Goal: Information Seeking & Learning: Learn about a topic

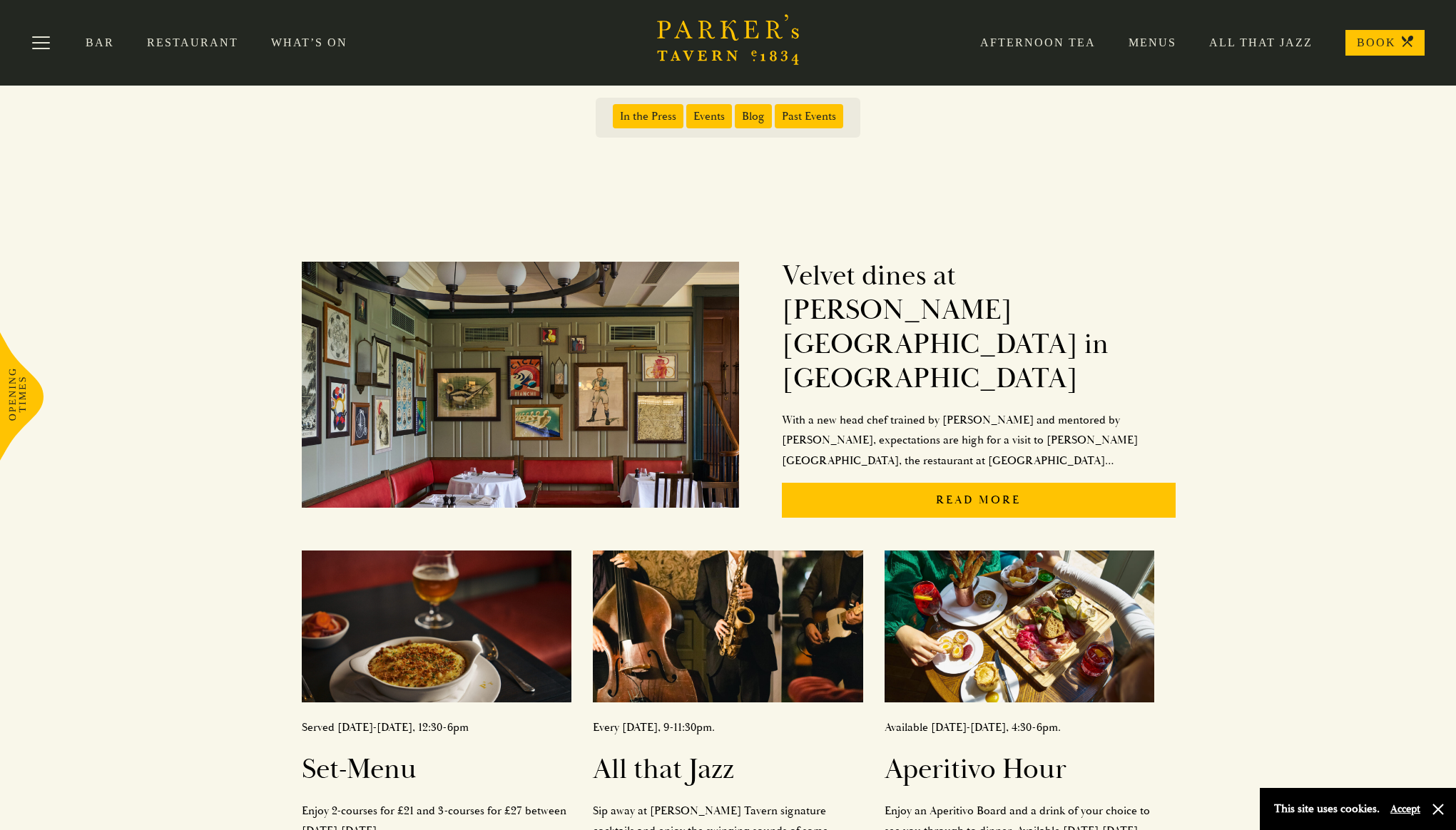
scroll to position [104, 0]
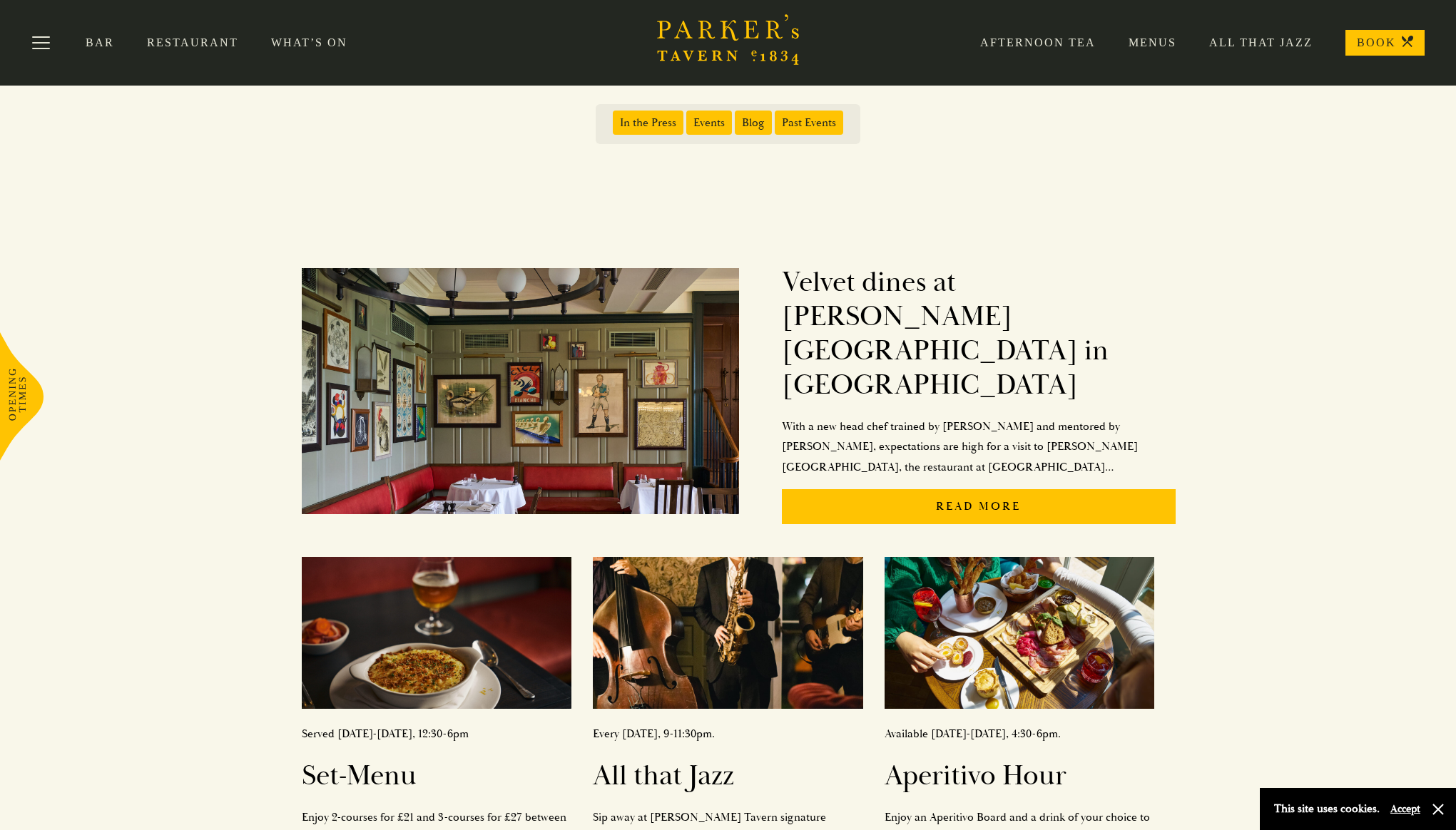
click at [646, 129] on span "In the Press" at bounding box center [648, 122] width 71 height 24
click at [616, 118] on input "In the Press" at bounding box center [616, 118] width 0 height 0
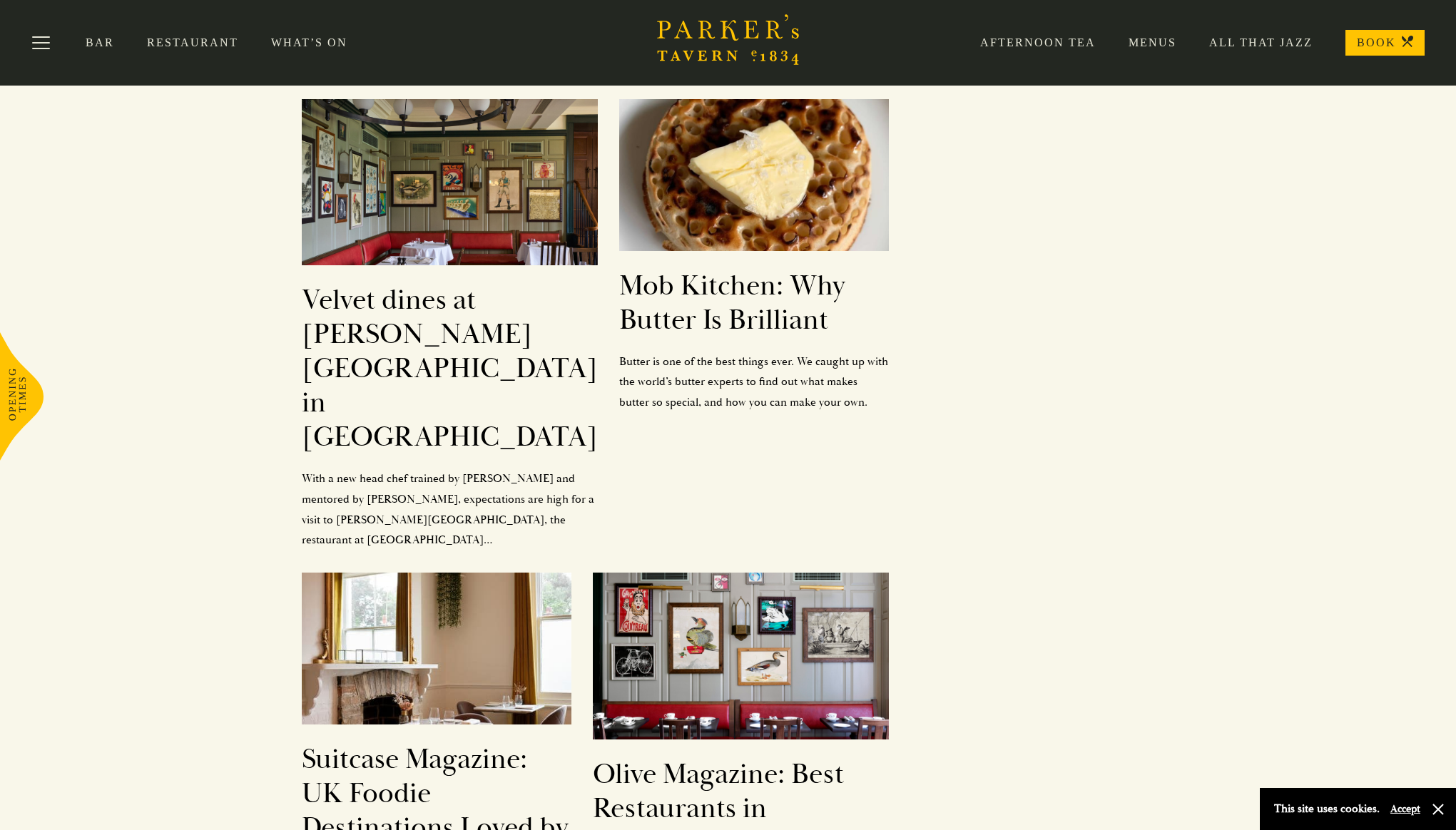
scroll to position [0, 0]
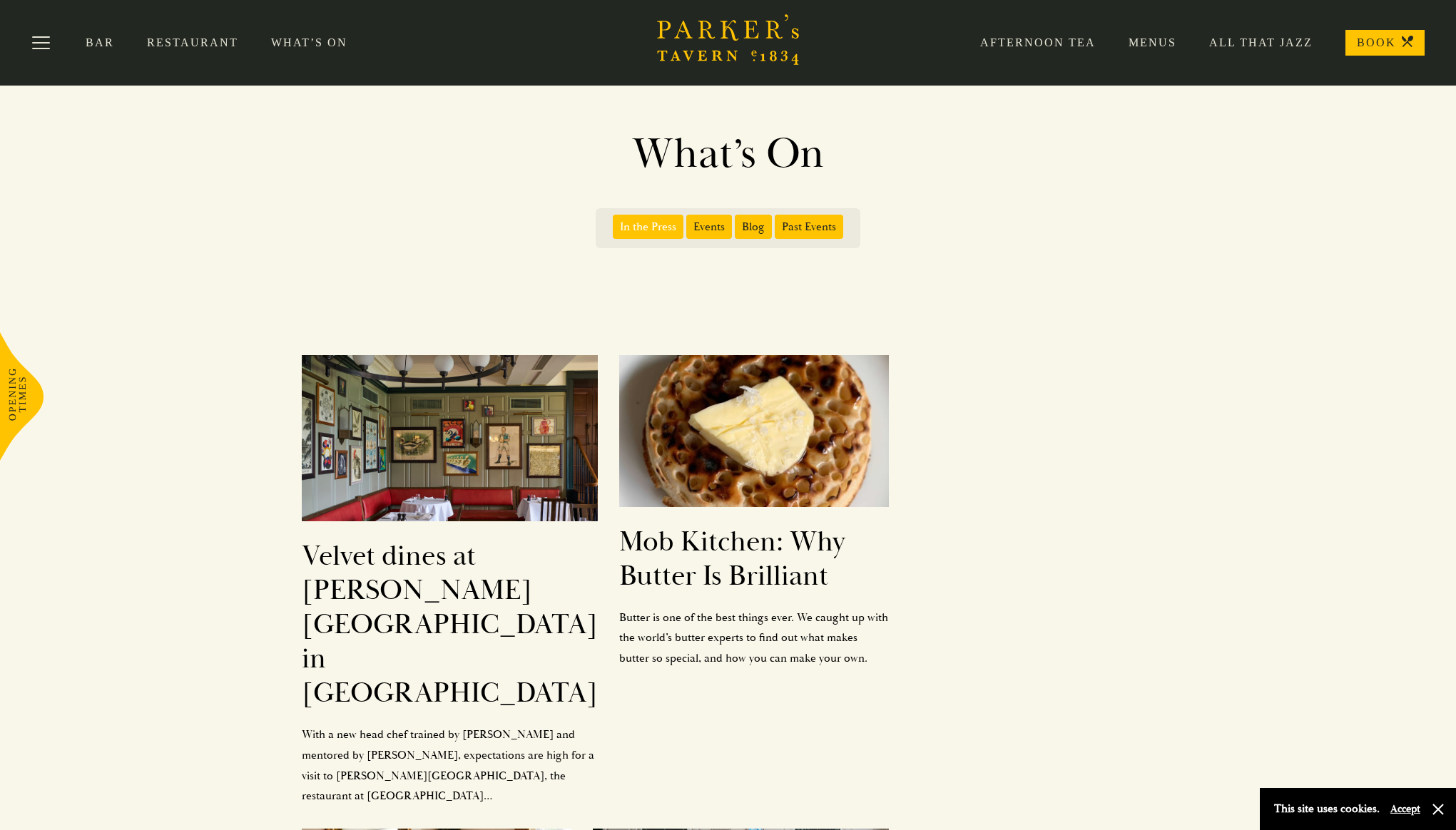
click at [722, 226] on span "Events" at bounding box center [709, 227] width 45 height 24
click at [689, 222] on input "Events" at bounding box center [689, 222] width 0 height 0
click at [663, 235] on span "In the Press" at bounding box center [648, 227] width 71 height 24
click at [616, 222] on input "In the Press" at bounding box center [616, 222] width 0 height 0
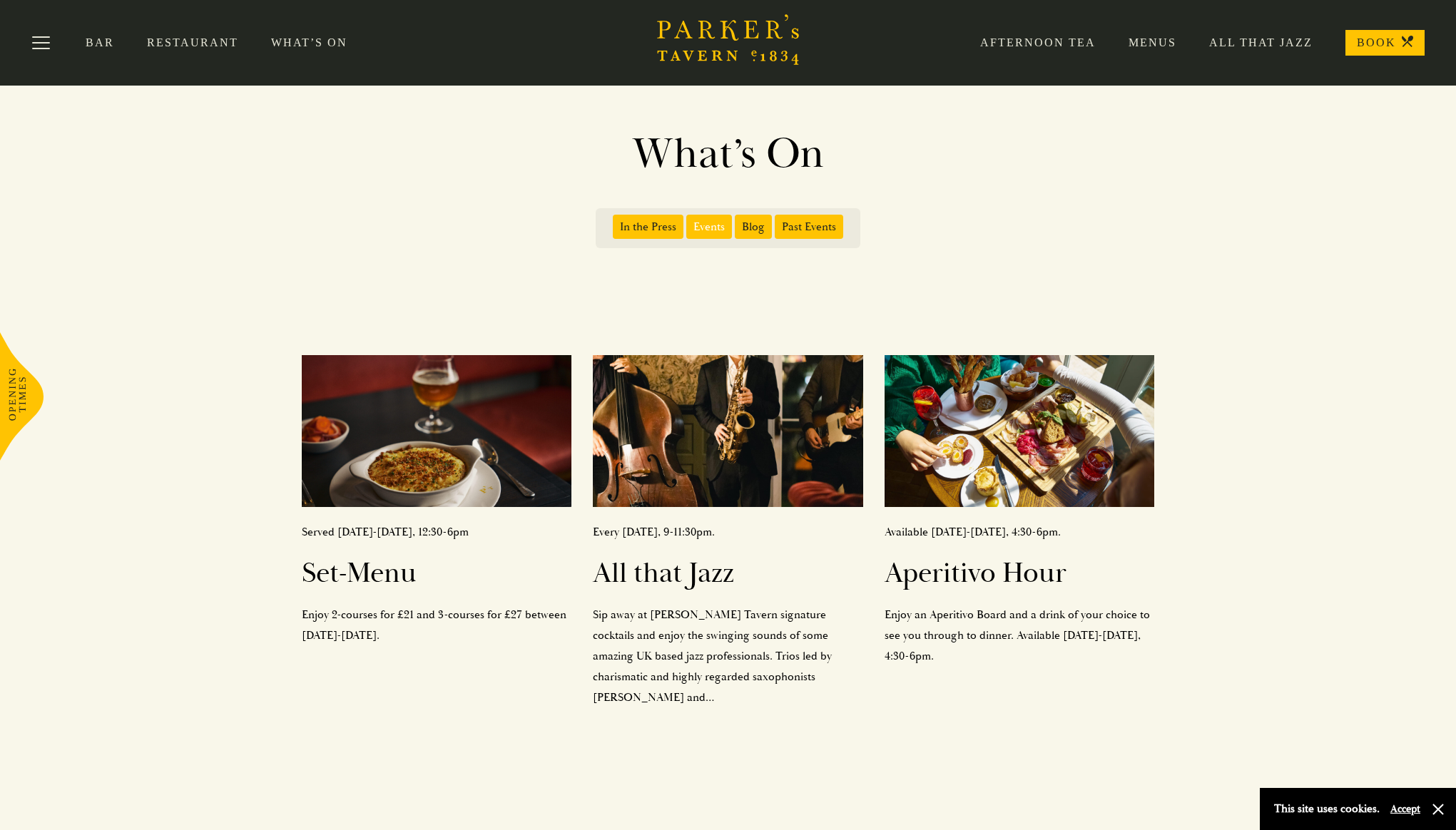
click at [709, 235] on span "Events" at bounding box center [709, 227] width 45 height 24
click at [689, 222] on input "Events" at bounding box center [689, 222] width 0 height 0
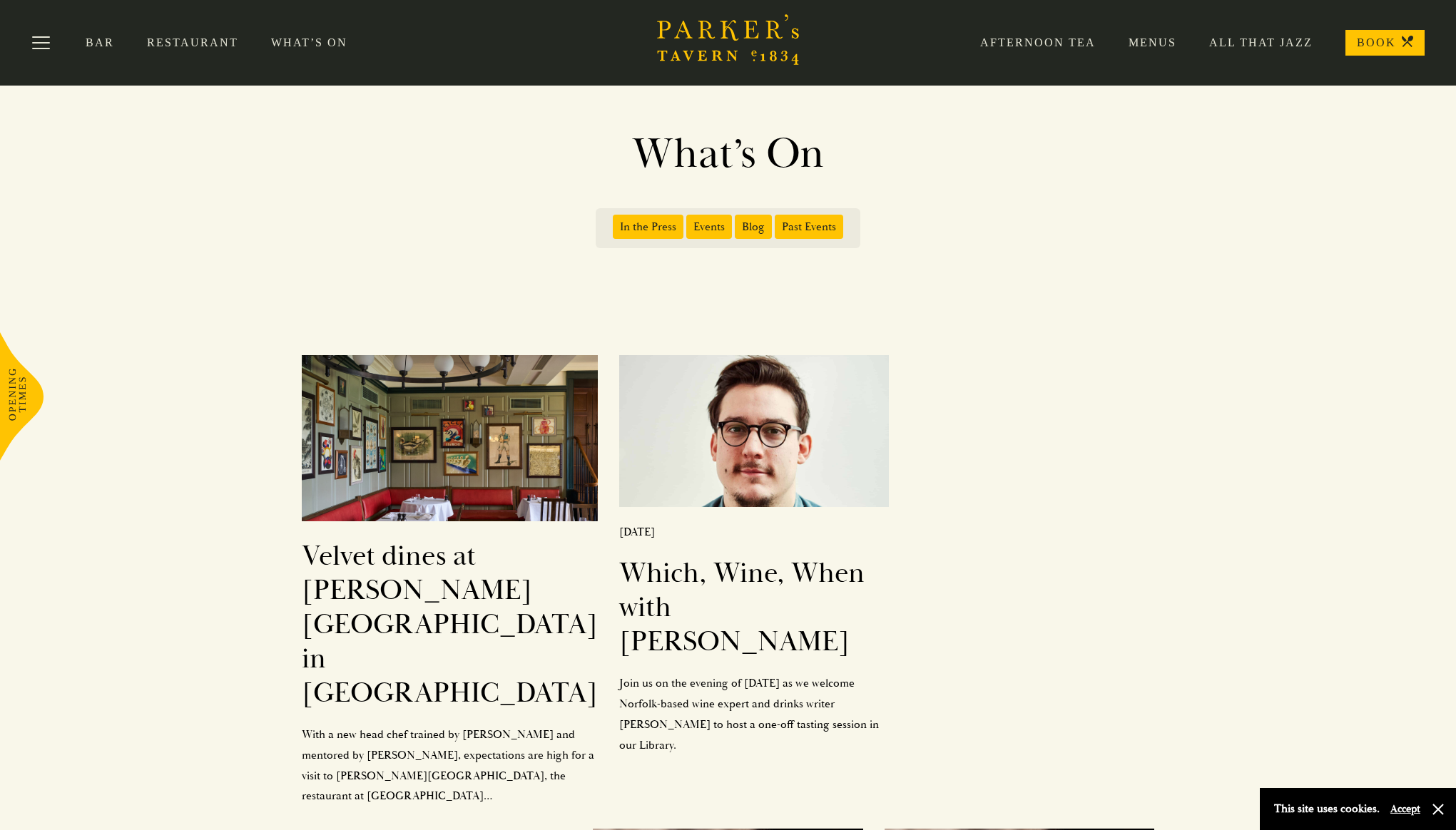
click at [751, 227] on span "Blog" at bounding box center [753, 227] width 37 height 24
click at [738, 222] on input "Blog" at bounding box center [738, 222] width 0 height 0
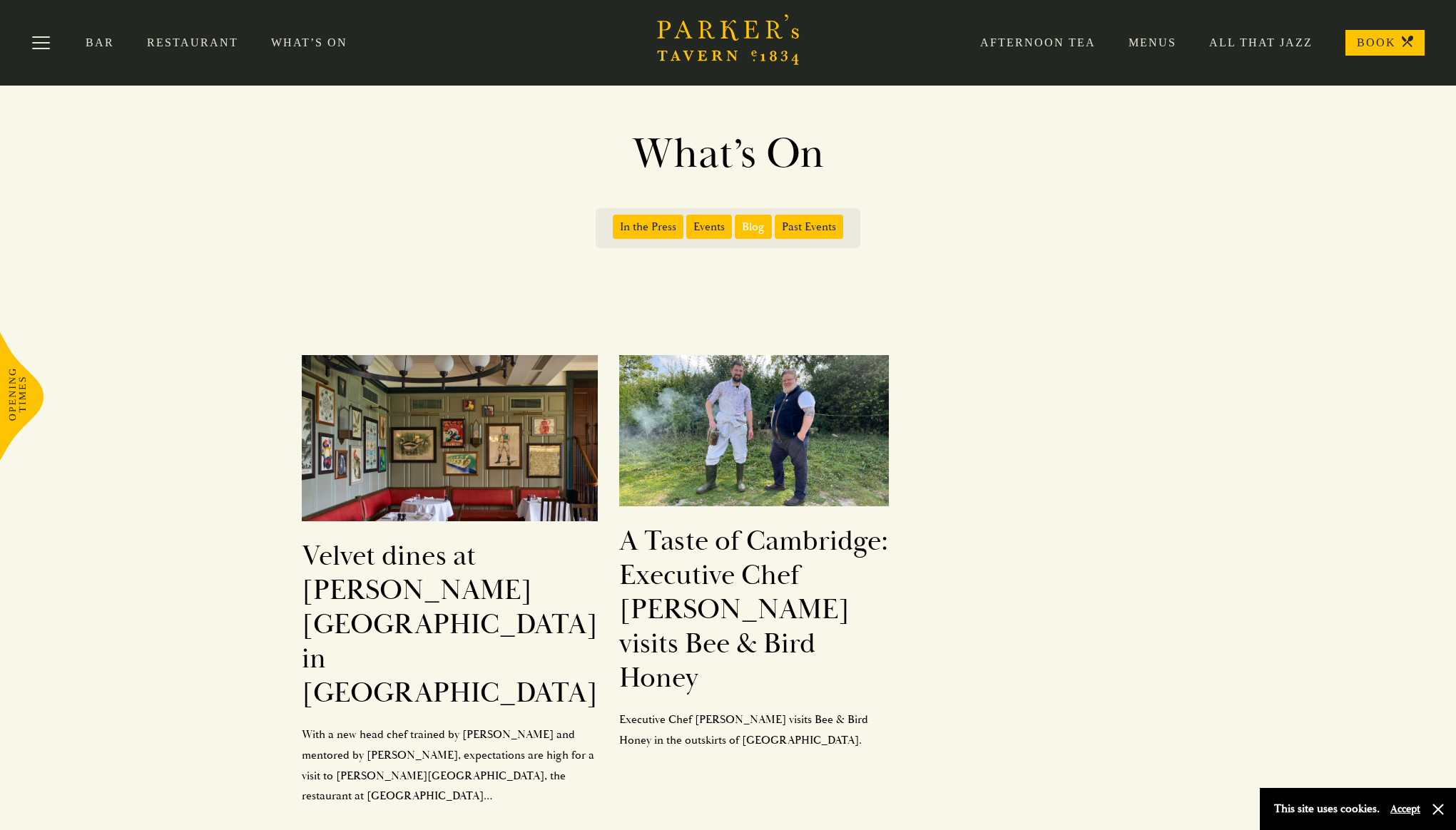
click at [751, 232] on span "Blog" at bounding box center [753, 227] width 37 height 24
click at [738, 222] on input "Blog" at bounding box center [738, 222] width 0 height 0
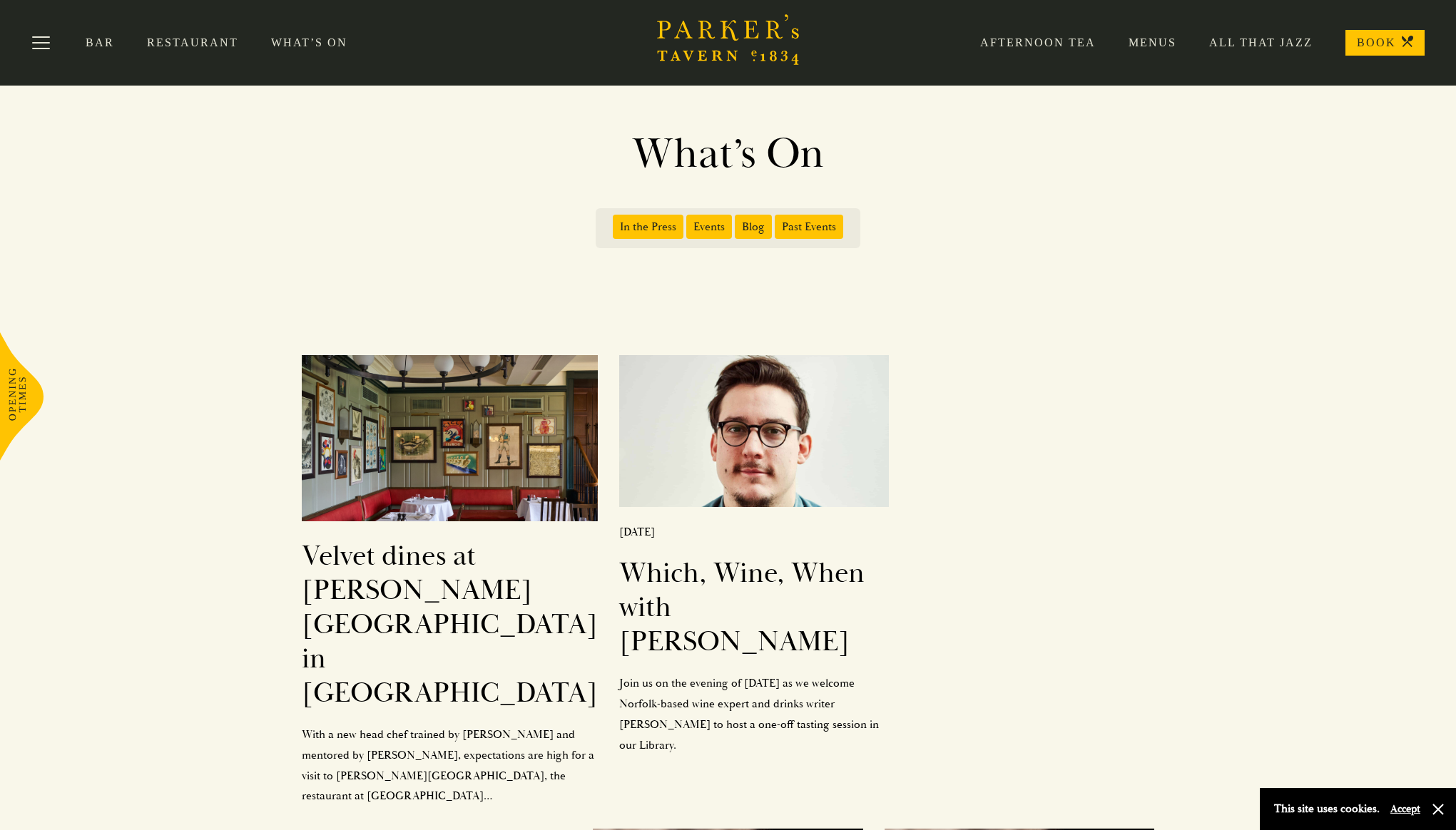
click at [638, 228] on span "In the Press" at bounding box center [648, 227] width 71 height 24
click at [616, 222] on input "In the Press" at bounding box center [616, 222] width 0 height 0
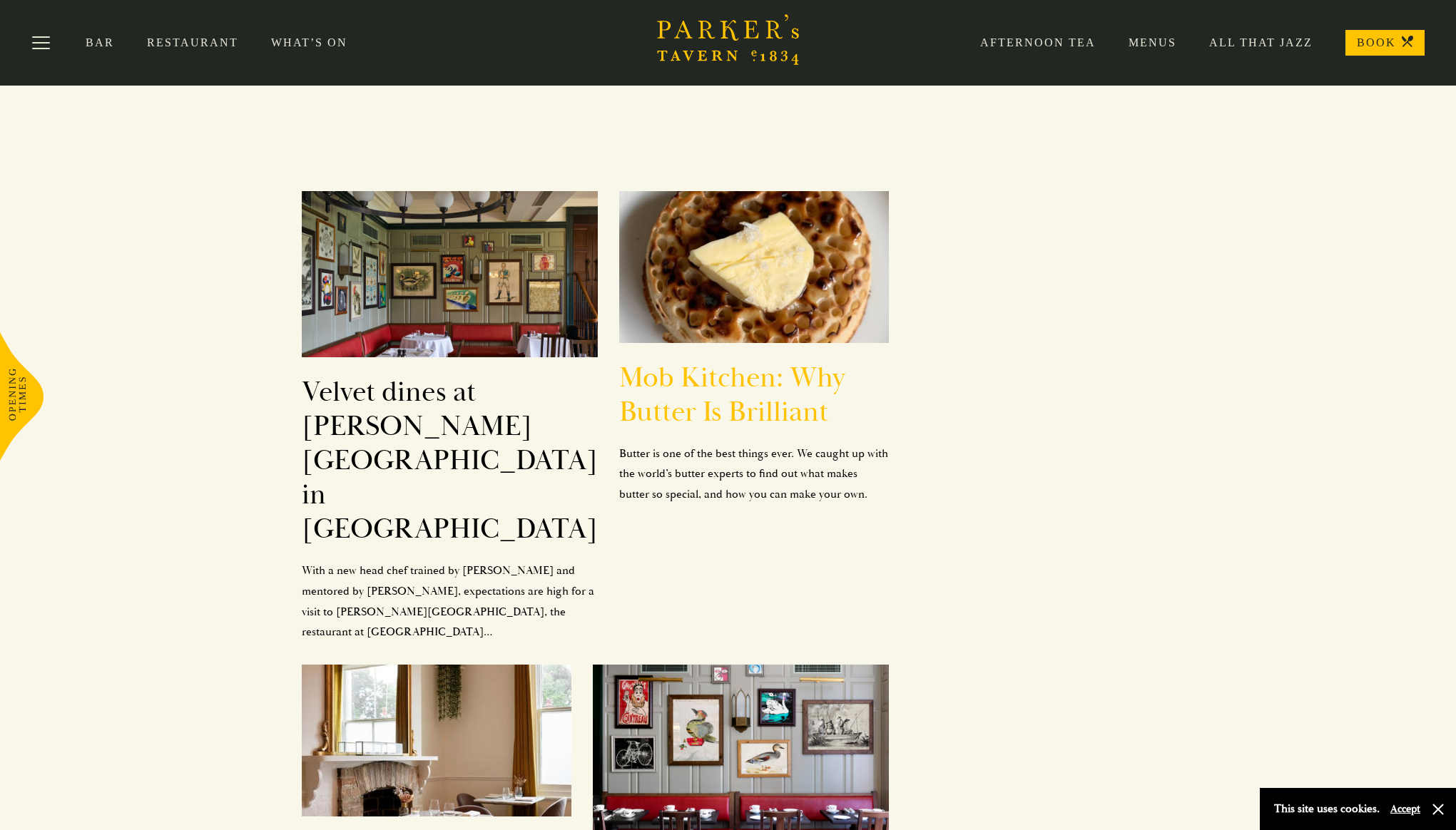
scroll to position [102, 0]
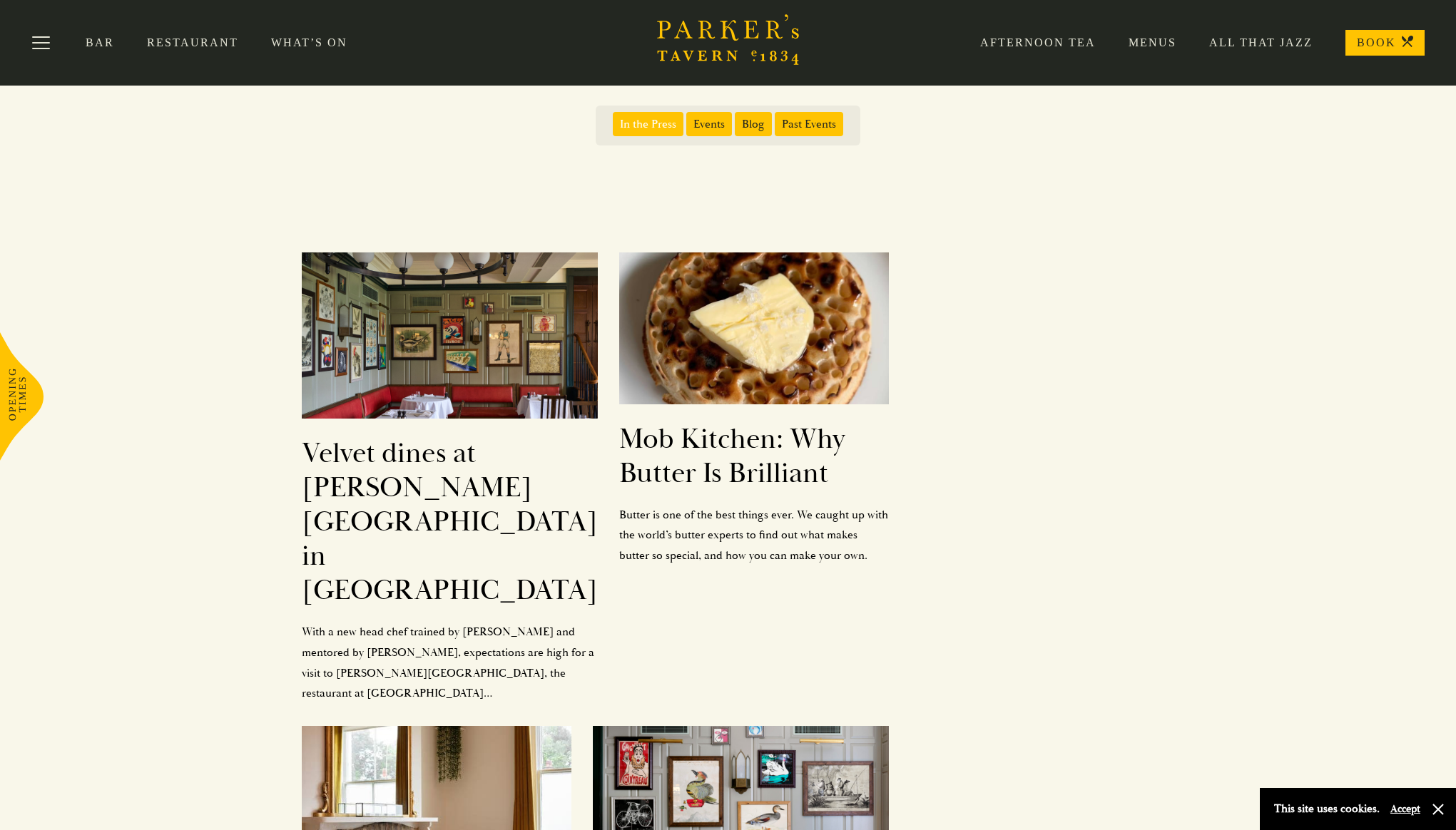
click at [816, 129] on span "Past Events" at bounding box center [809, 124] width 69 height 24
click at [777, 119] on input "Past Events" at bounding box center [777, 119] width 0 height 0
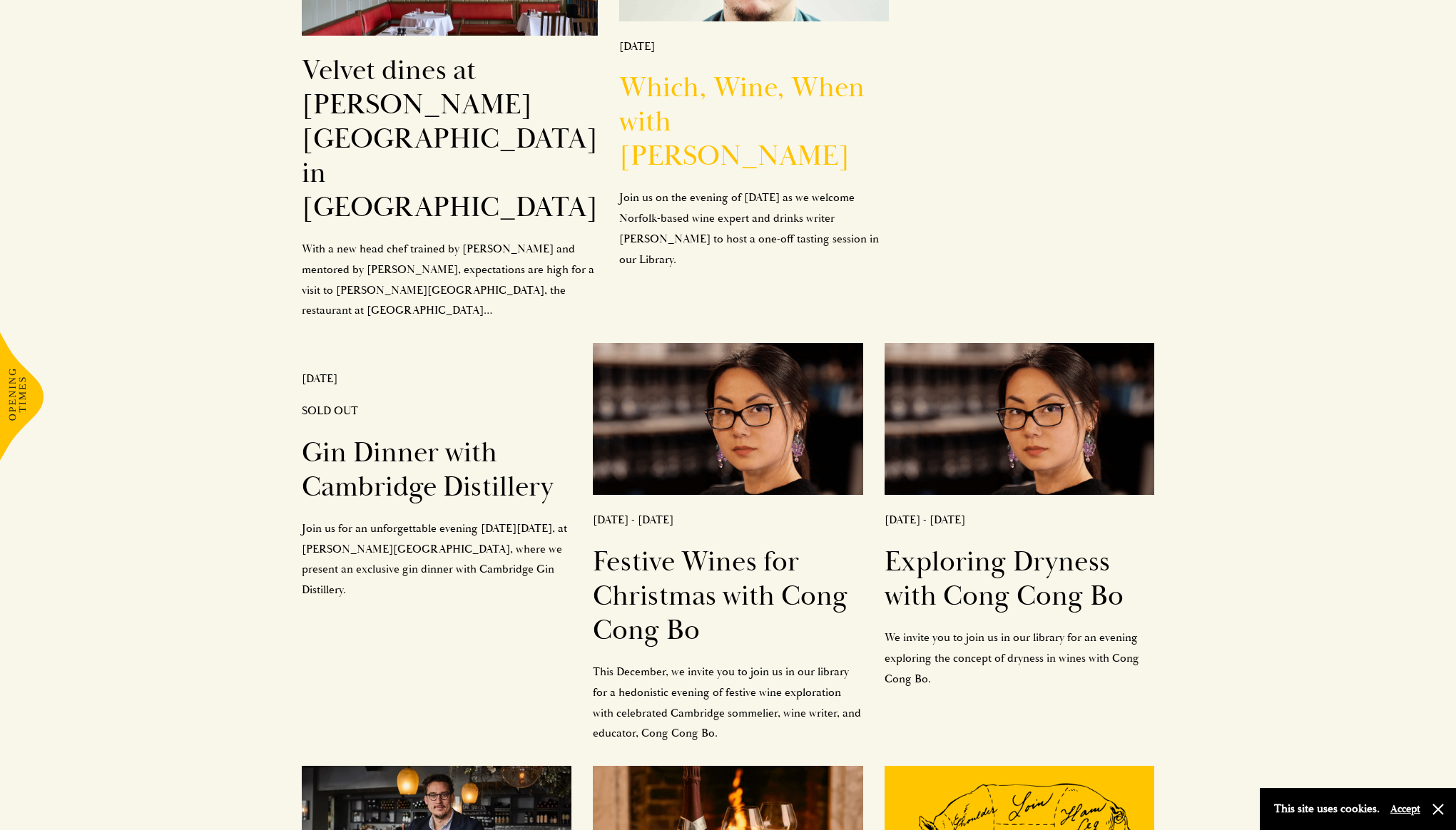
scroll to position [0, 0]
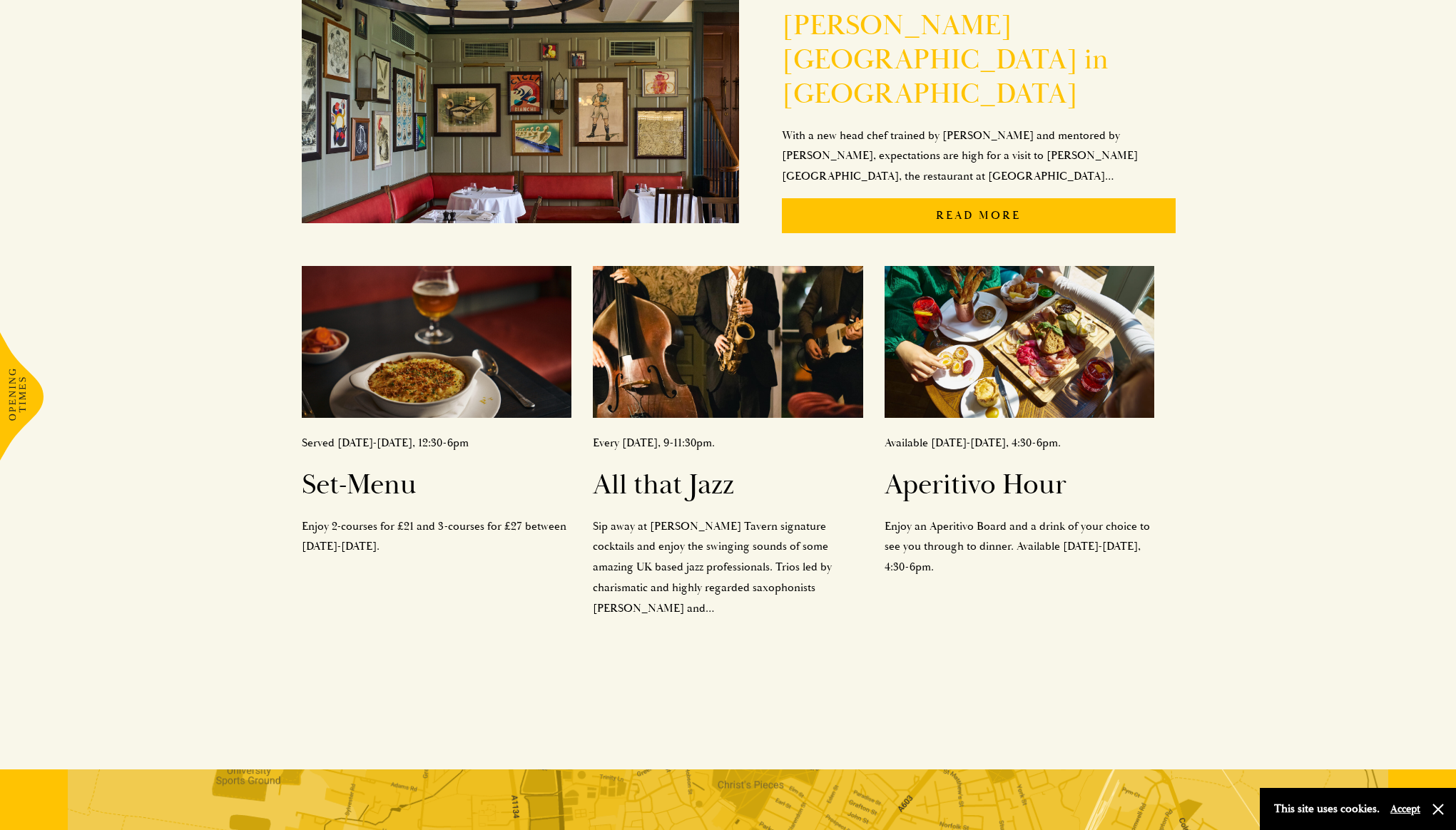
scroll to position [401, 0]
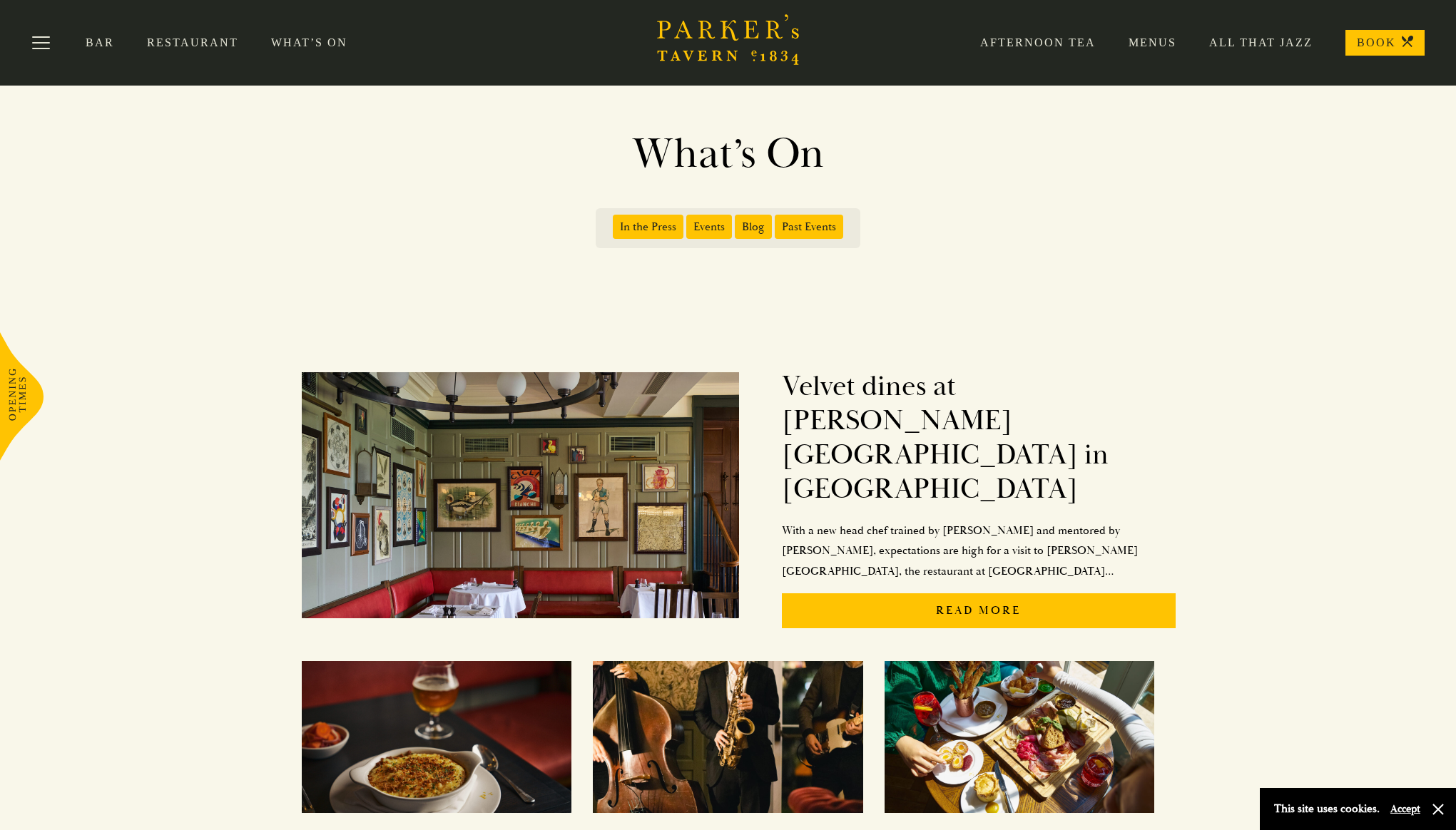
click at [721, 229] on span "Events" at bounding box center [709, 227] width 45 height 24
click at [689, 222] on input "Events" at bounding box center [689, 222] width 0 height 0
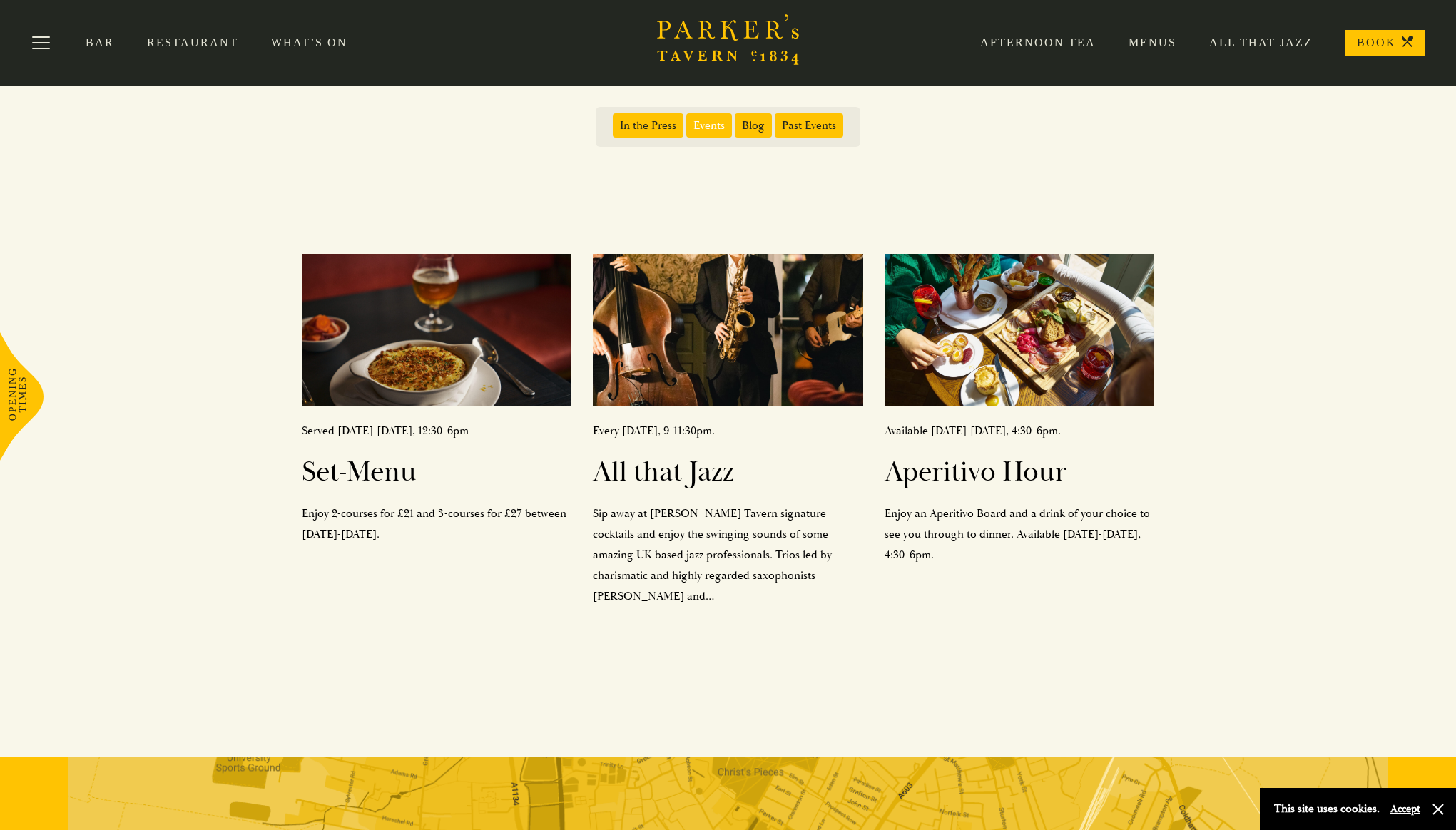
scroll to position [91, 0]
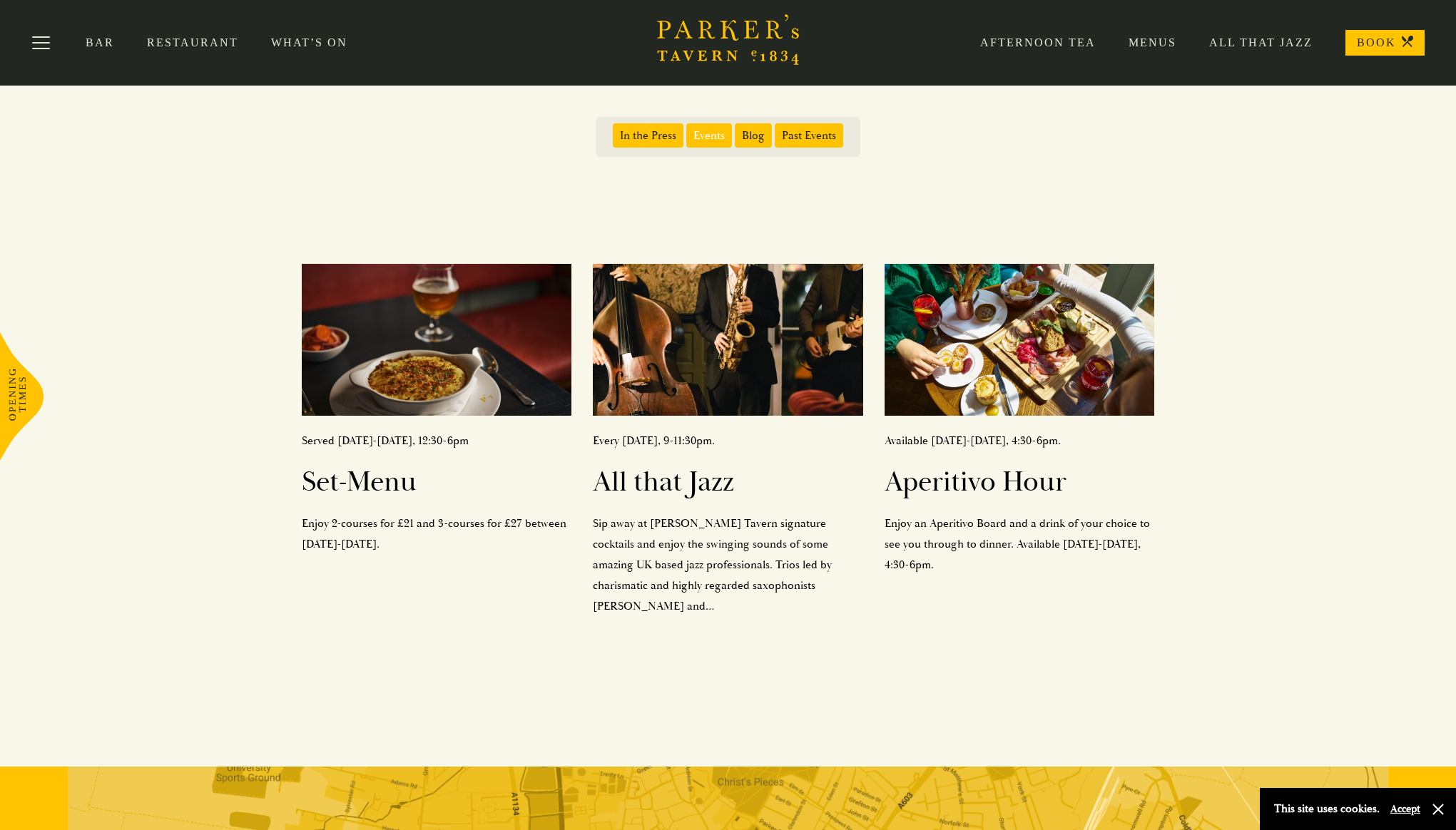
click at [628, 143] on span "In the Press" at bounding box center [648, 135] width 71 height 24
click at [616, 130] on input "In the Press" at bounding box center [616, 130] width 0 height 0
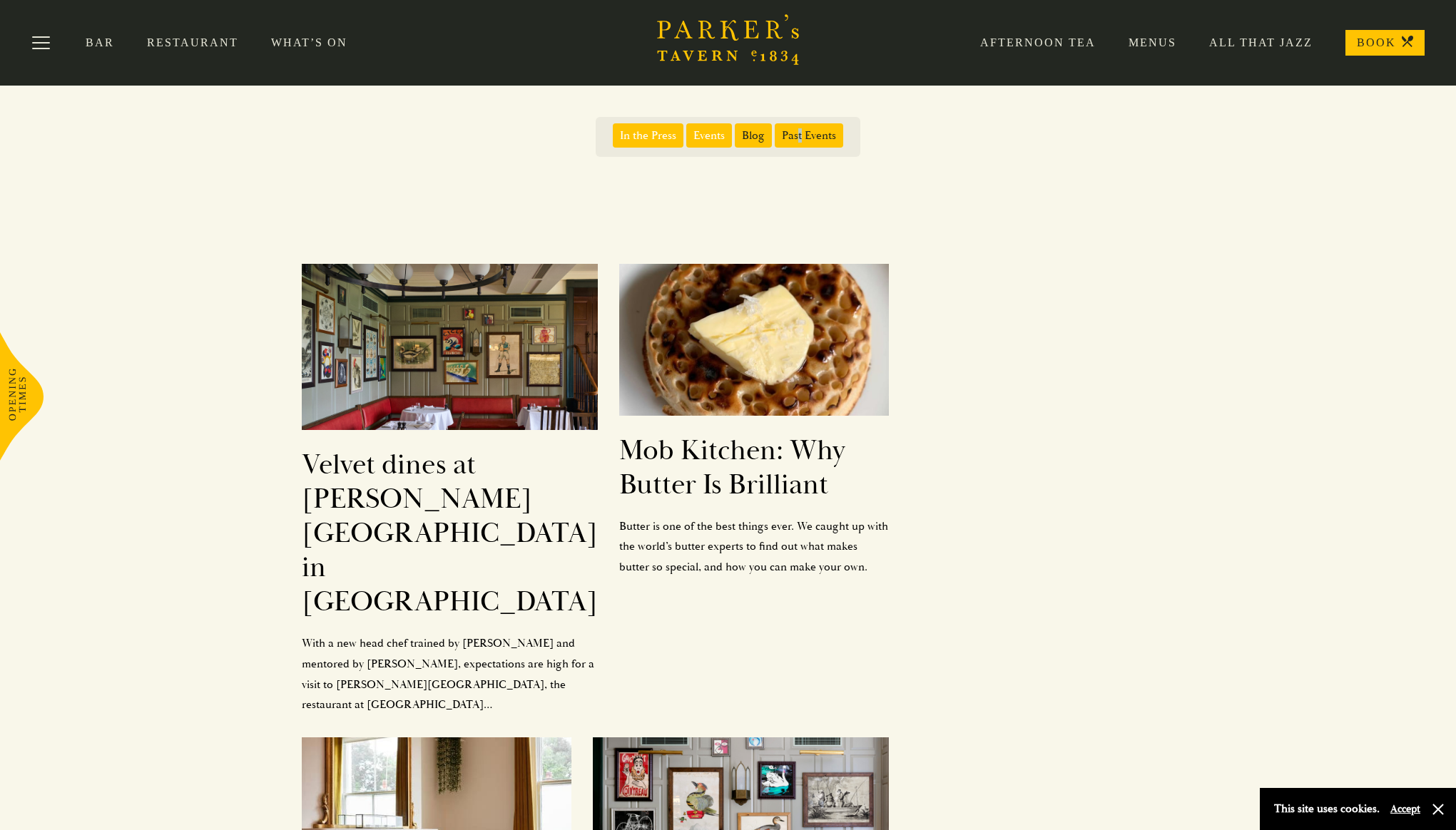
click at [799, 134] on span "Past Events" at bounding box center [809, 135] width 69 height 24
click at [805, 137] on span "Past Events" at bounding box center [809, 135] width 69 height 24
click at [777, 130] on input "Past Events" at bounding box center [777, 130] width 0 height 0
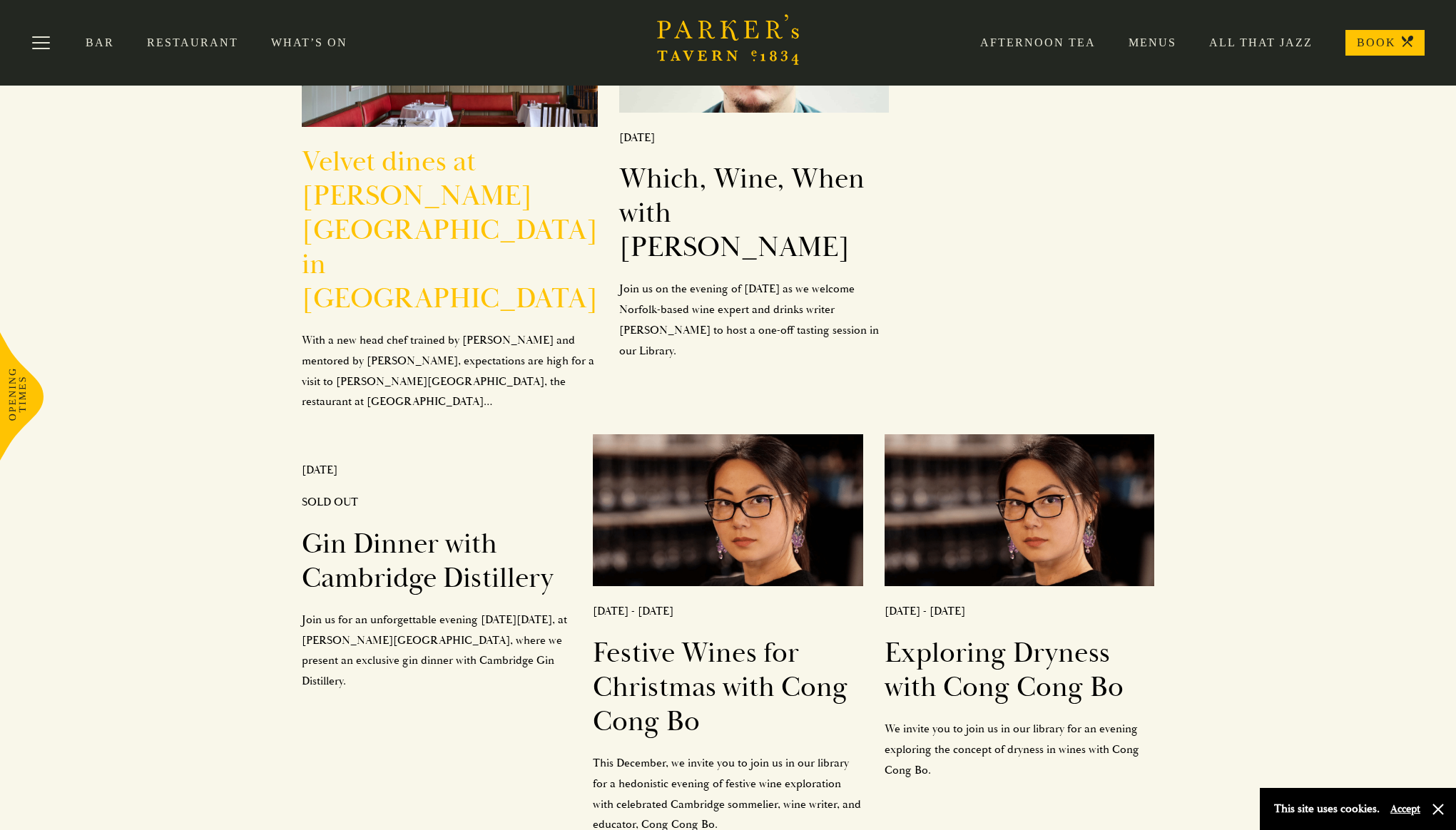
scroll to position [0, 0]
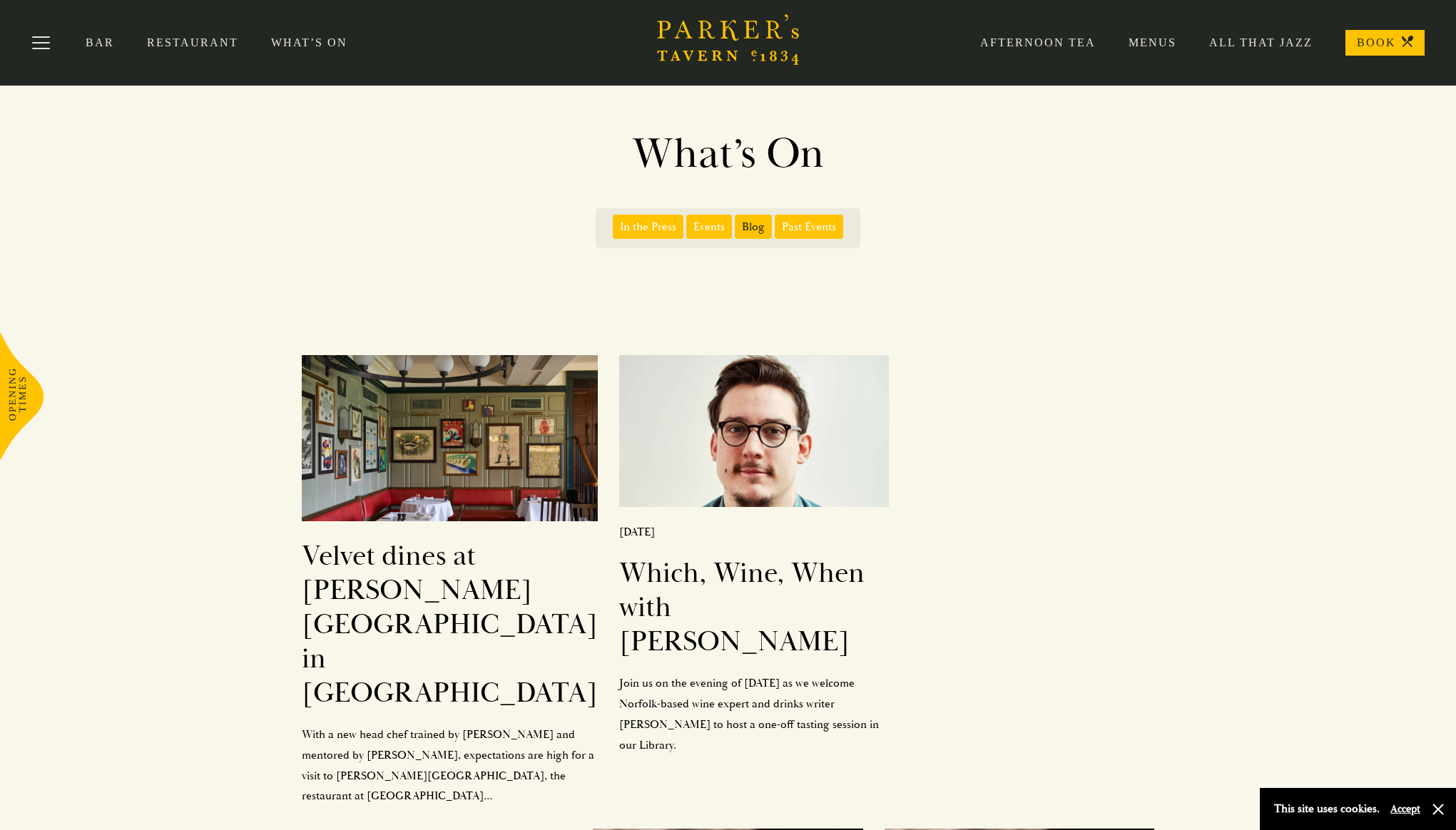
click at [661, 232] on span "In the Press" at bounding box center [648, 227] width 71 height 24
click at [616, 222] on input "In the Press" at bounding box center [616, 222] width 0 height 0
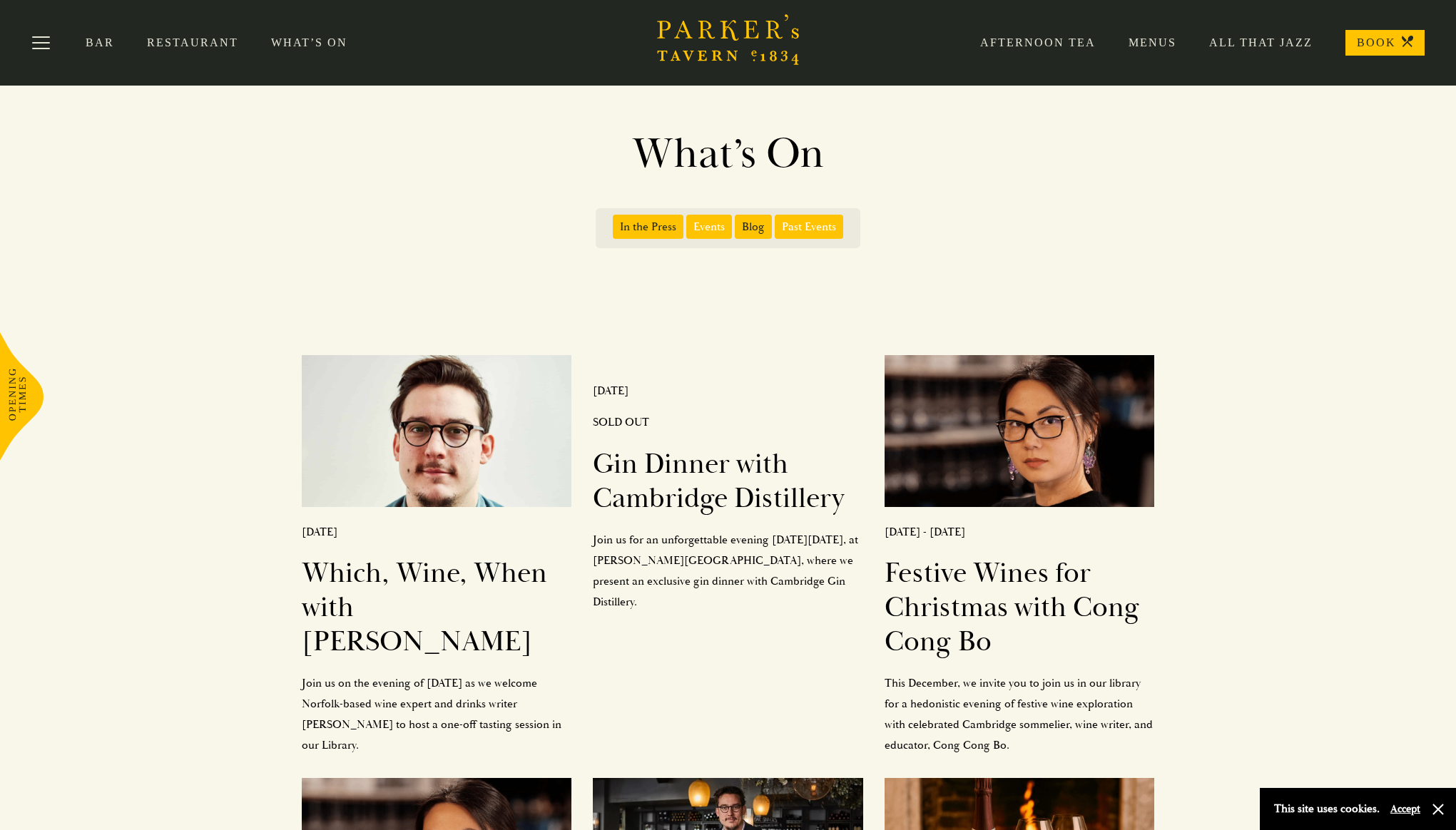
click at [661, 232] on span "In the Press" at bounding box center [648, 227] width 71 height 24
click at [616, 222] on input "In the Press" at bounding box center [616, 222] width 0 height 0
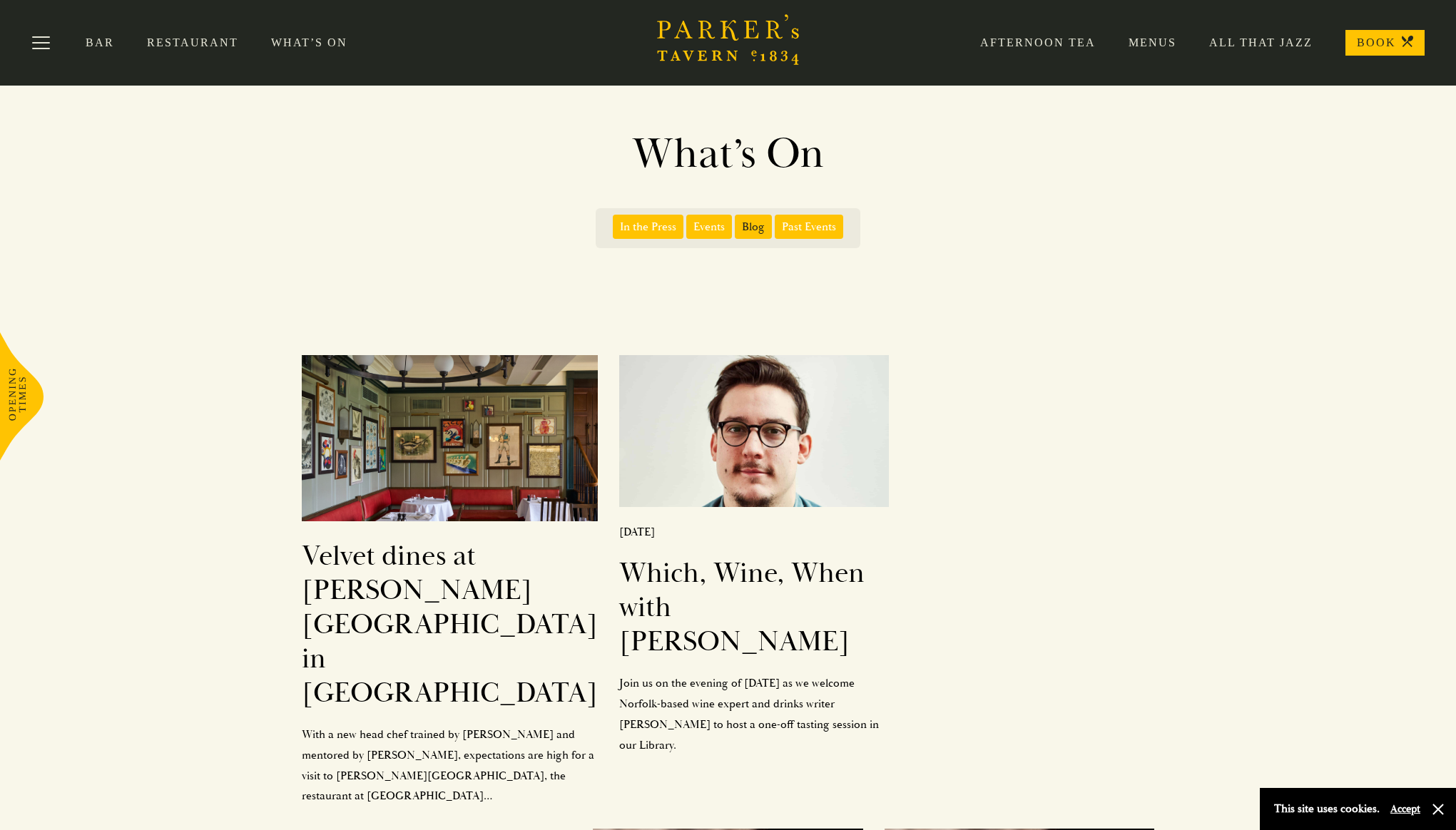
click at [303, 42] on link "What’s On" at bounding box center [325, 43] width 109 height 15
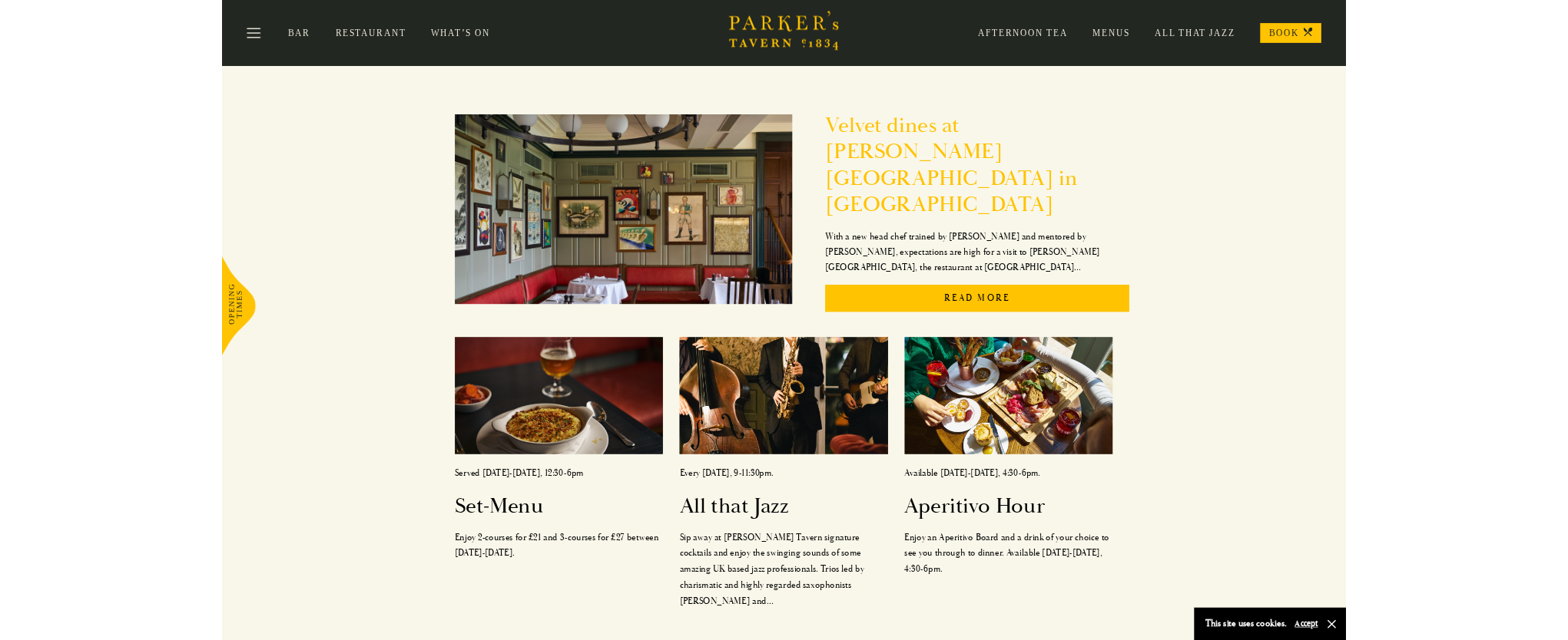
scroll to position [237, 0]
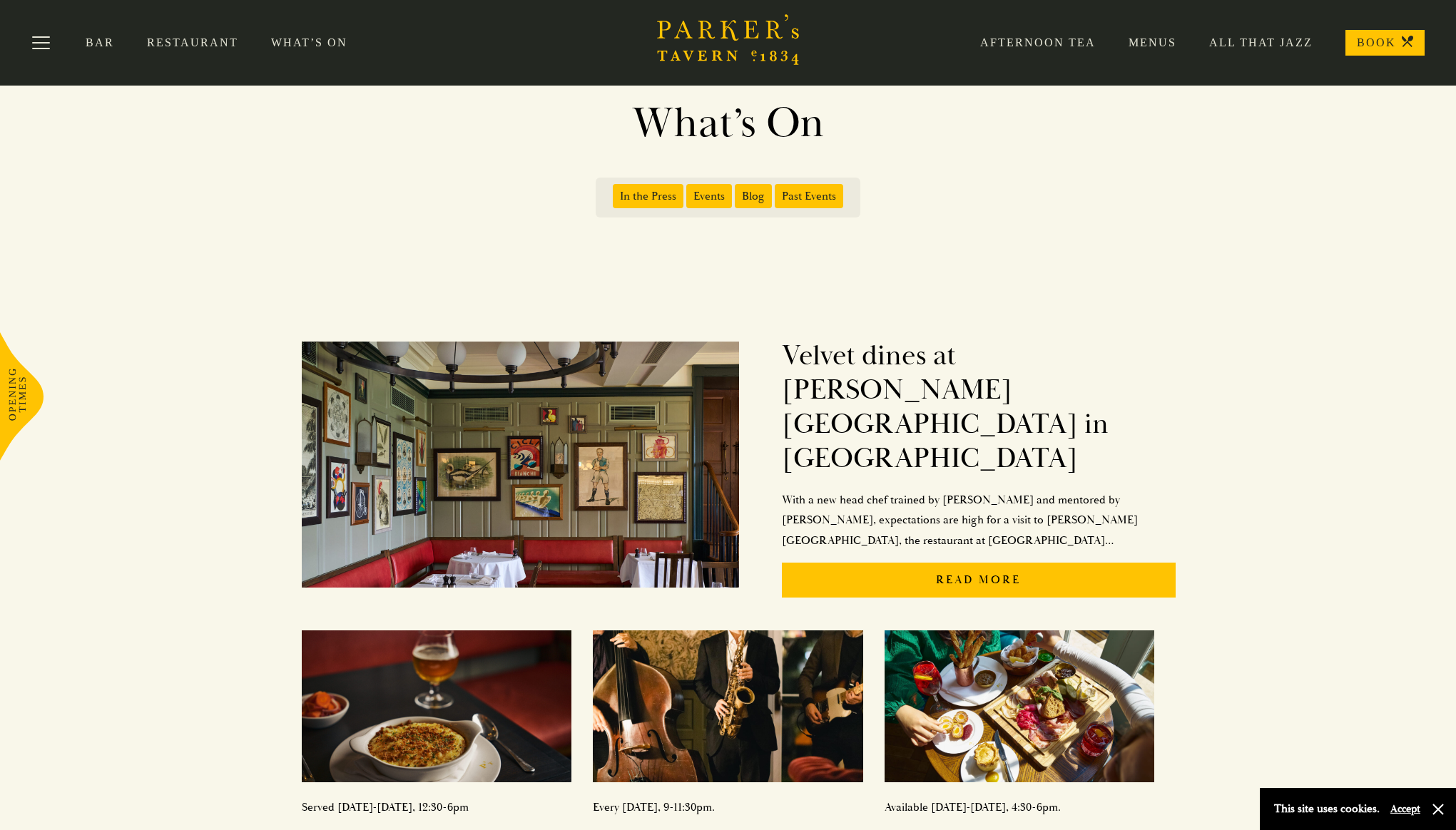
scroll to position [30, 0]
click at [695, 200] on span "Events" at bounding box center [709, 197] width 45 height 24
click at [689, 192] on input "Events" at bounding box center [689, 192] width 0 height 0
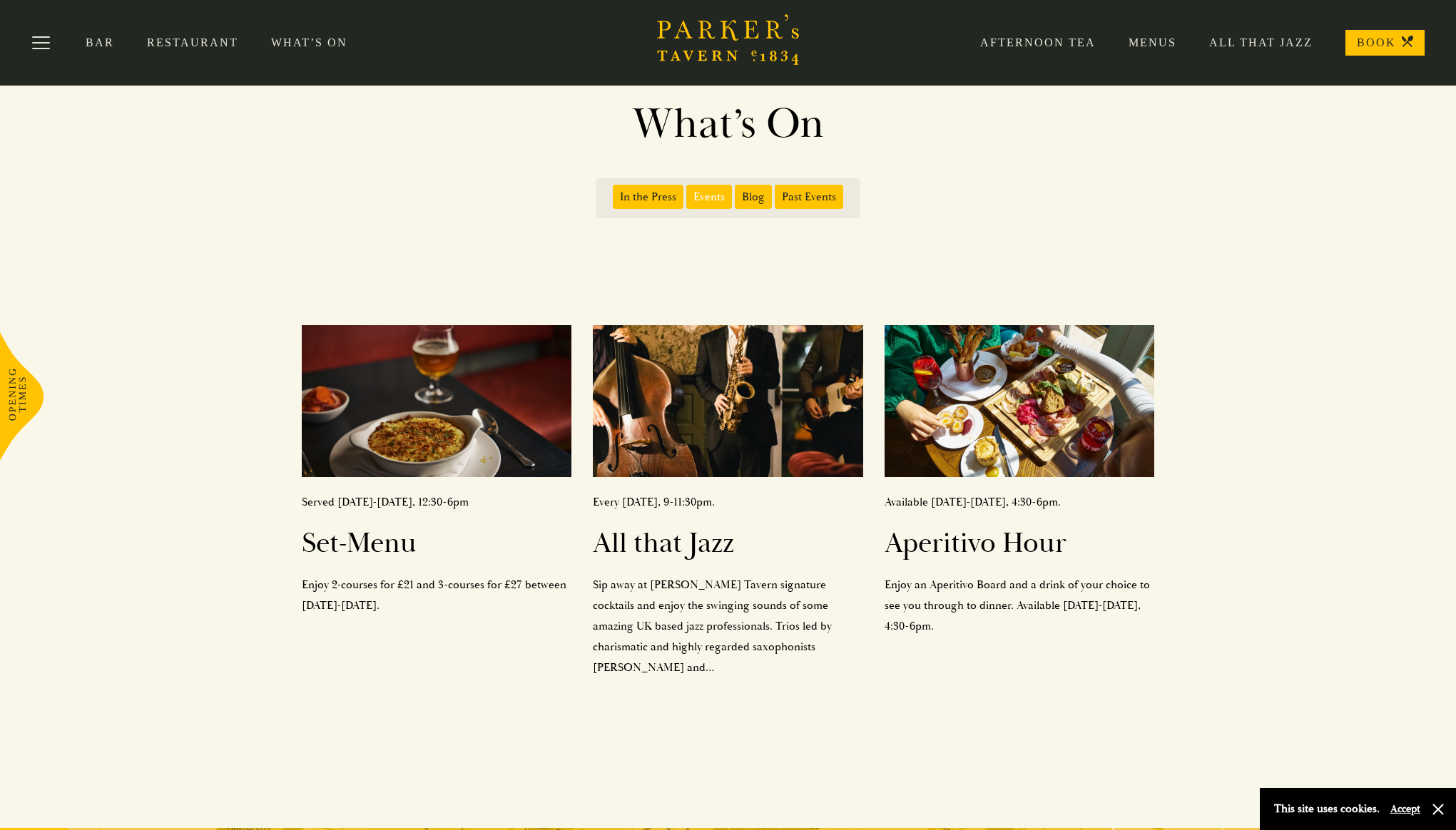
click at [692, 192] on span "Events" at bounding box center [709, 197] width 45 height 24
click at [689, 192] on input "Events" at bounding box center [689, 192] width 0 height 0
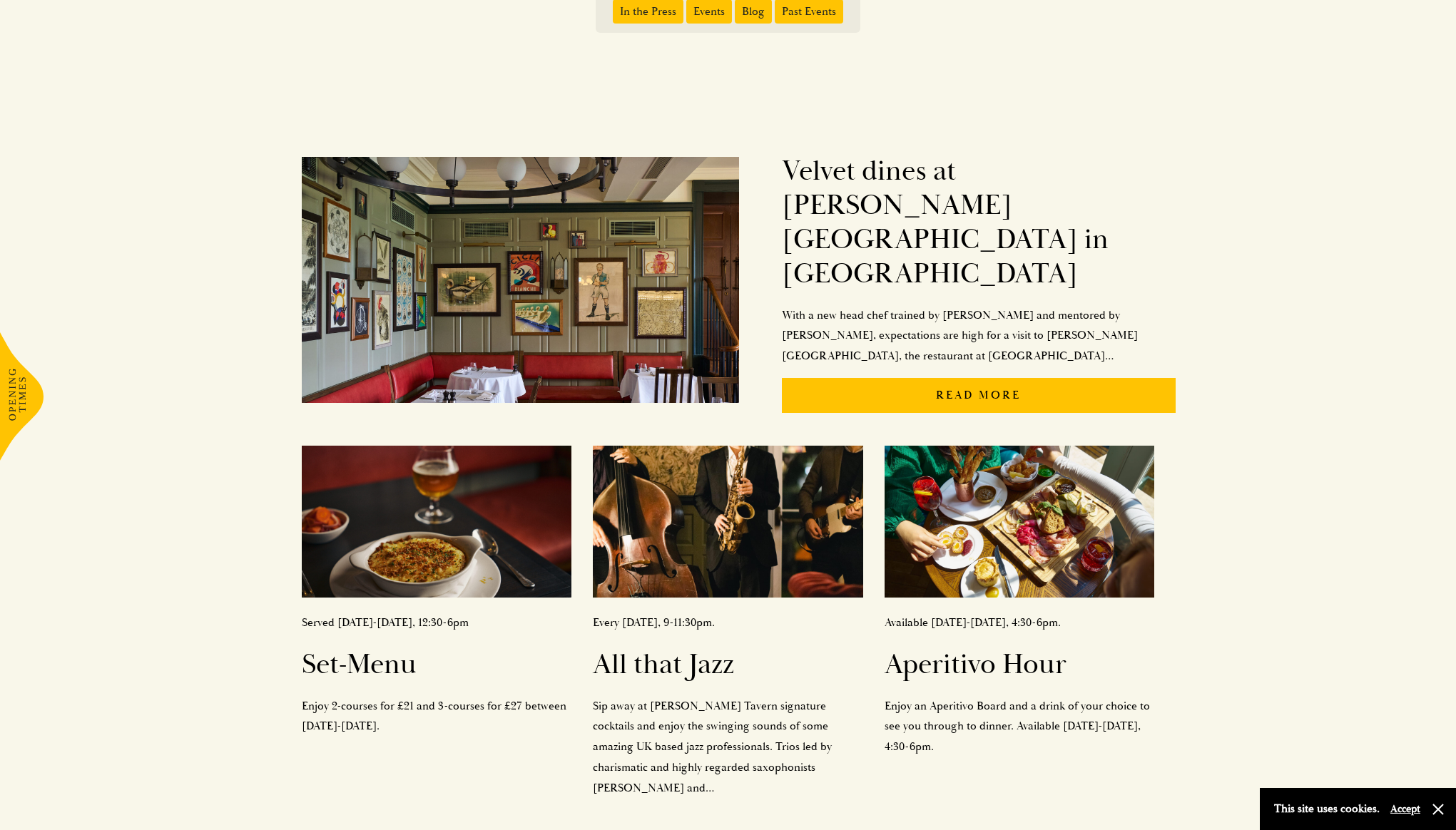
scroll to position [217, 0]
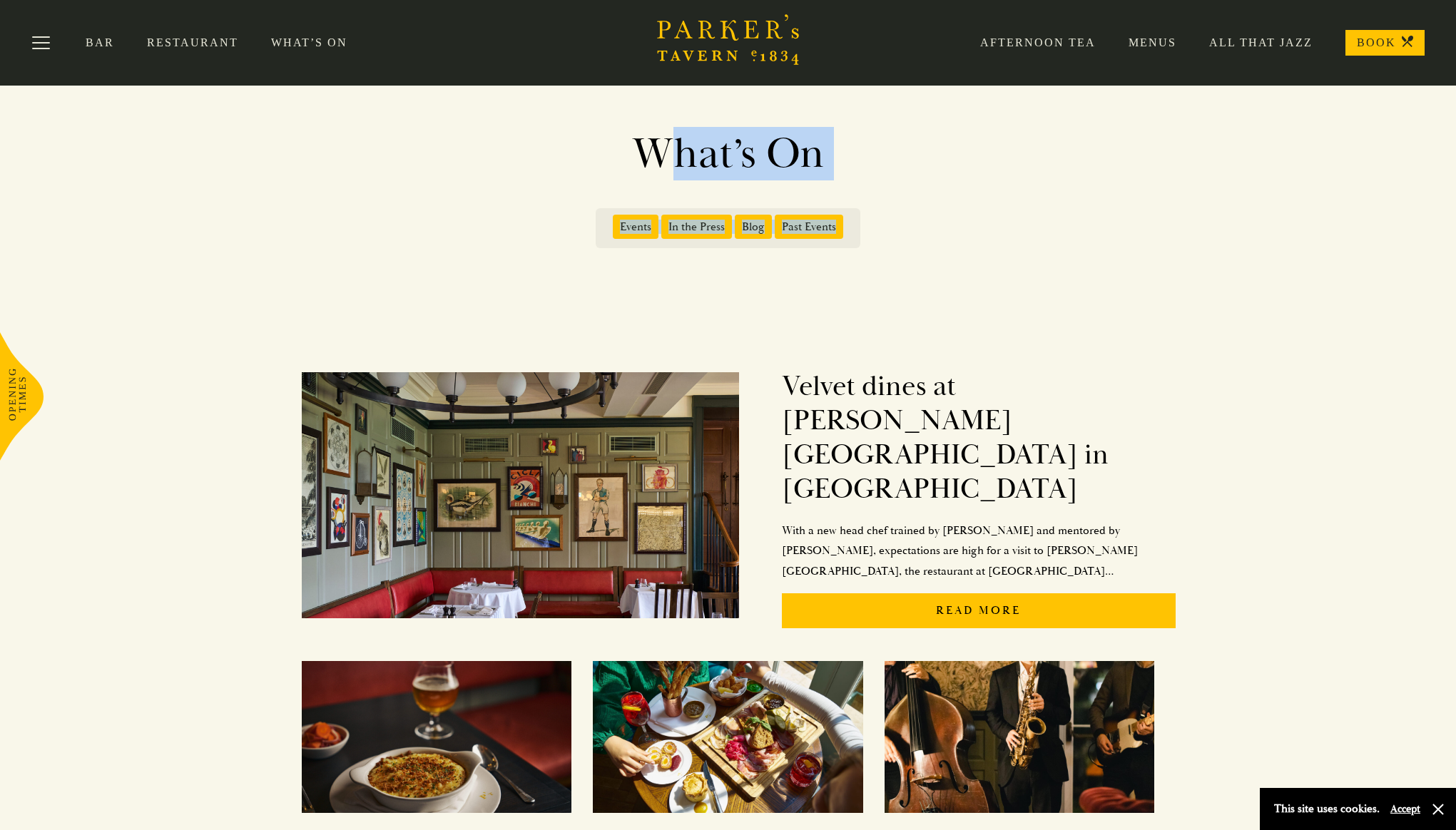
drag, startPoint x: 424, startPoint y: 97, endPoint x: 861, endPoint y: 318, distance: 489.7
click at [861, 318] on div "What’s On Events In the Press Blog Past Events" at bounding box center [728, 167] width 1456 height 333
click at [867, 306] on div "What’s On Events In the Press Blog Past Events" at bounding box center [728, 167] width 1456 height 333
